Goal: Register for event/course

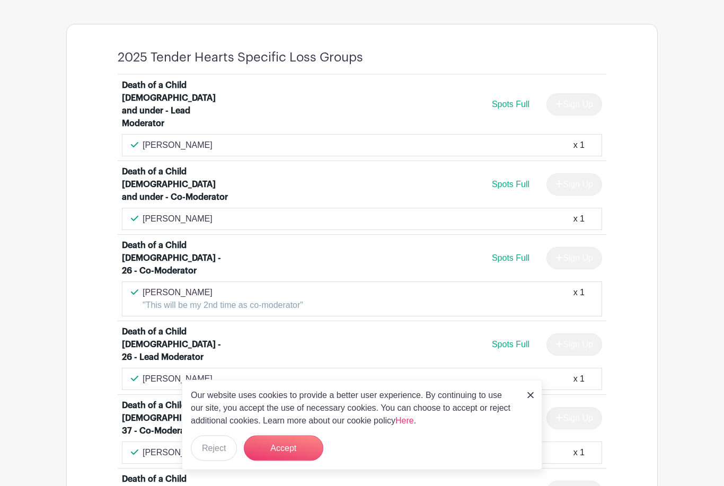
click at [260, 461] on button "Accept" at bounding box center [283, 447] width 79 height 25
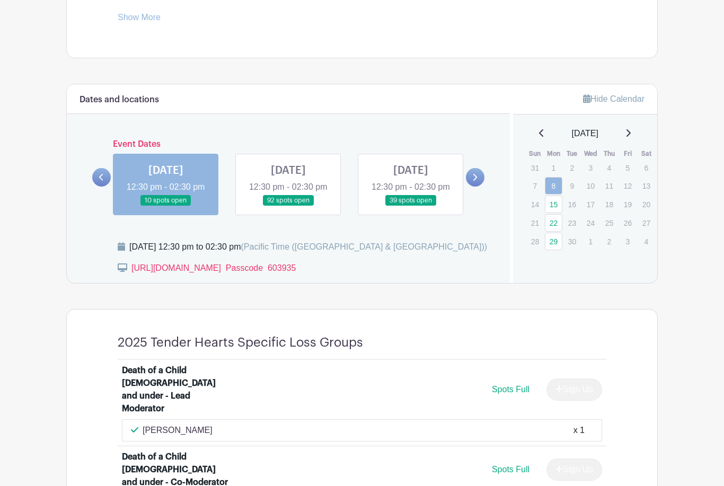
scroll to position [516, 0]
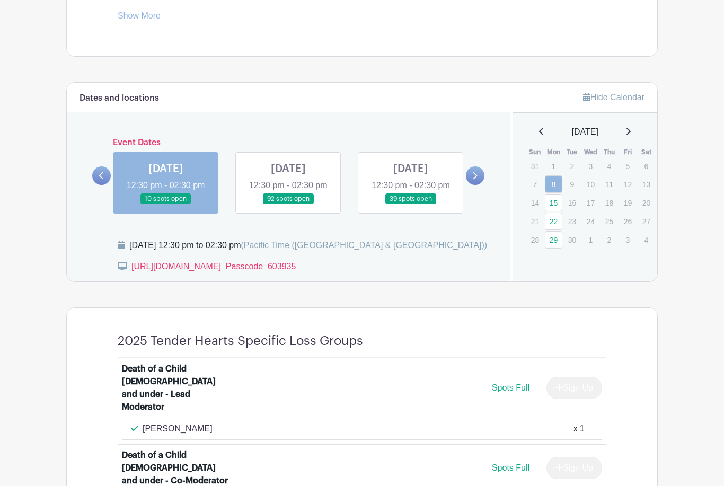
click at [288, 205] on link at bounding box center [288, 205] width 0 height 0
click at [558, 195] on link "15" at bounding box center [553, 202] width 17 height 17
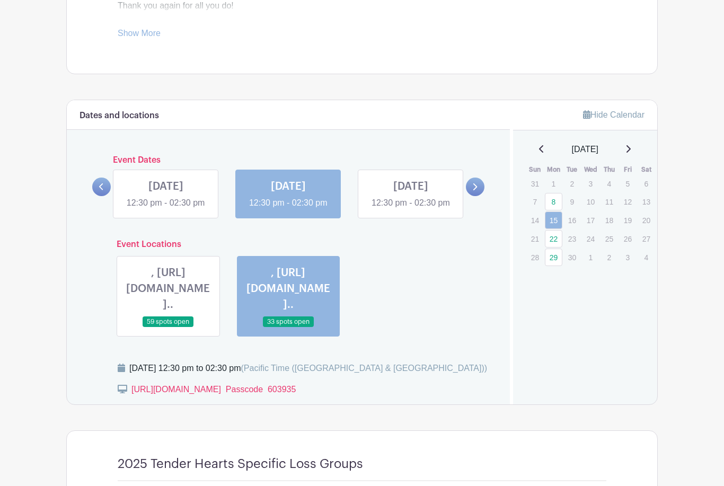
scroll to position [499, 0]
click at [411, 209] on link at bounding box center [411, 209] width 0 height 0
click at [555, 236] on link "22" at bounding box center [553, 238] width 17 height 17
click at [554, 236] on link "22" at bounding box center [553, 238] width 17 height 17
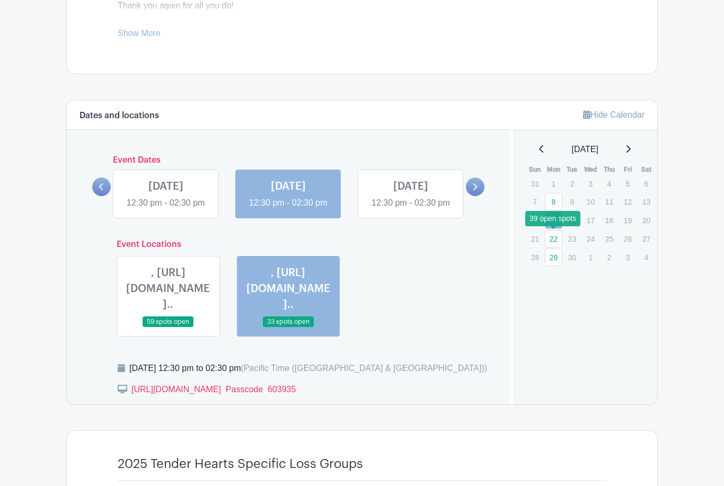
click at [556, 238] on link "22" at bounding box center [553, 238] width 17 height 17
click at [552, 235] on link "22" at bounding box center [553, 238] width 17 height 17
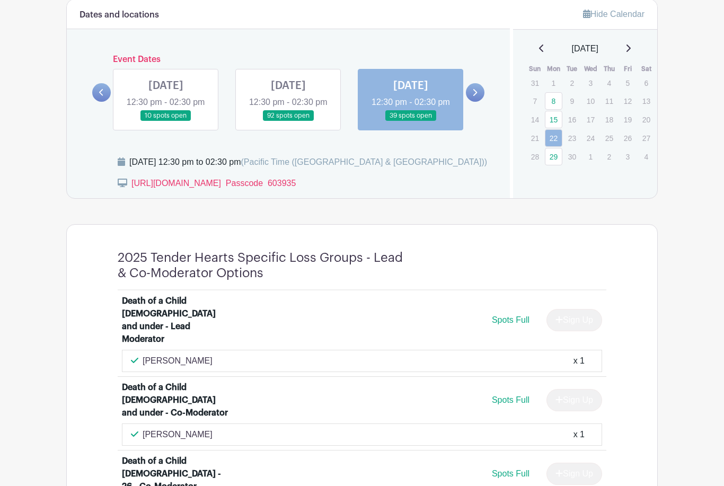
scroll to position [598, 0]
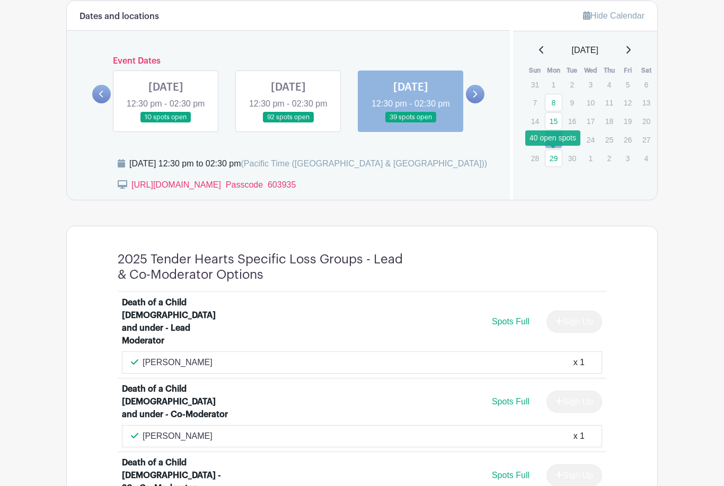
click at [555, 161] on link "29" at bounding box center [553, 157] width 17 height 17
click at [553, 162] on link "29" at bounding box center [553, 157] width 17 height 17
click at [556, 160] on link "29" at bounding box center [553, 157] width 17 height 17
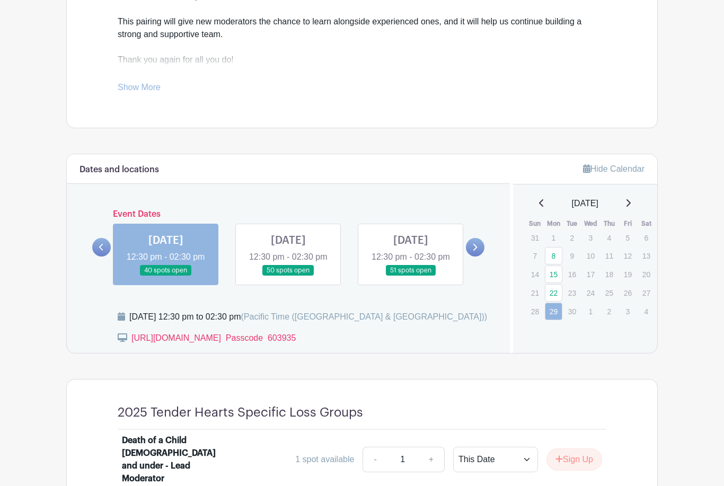
scroll to position [429, 0]
